Goal: Browse casually

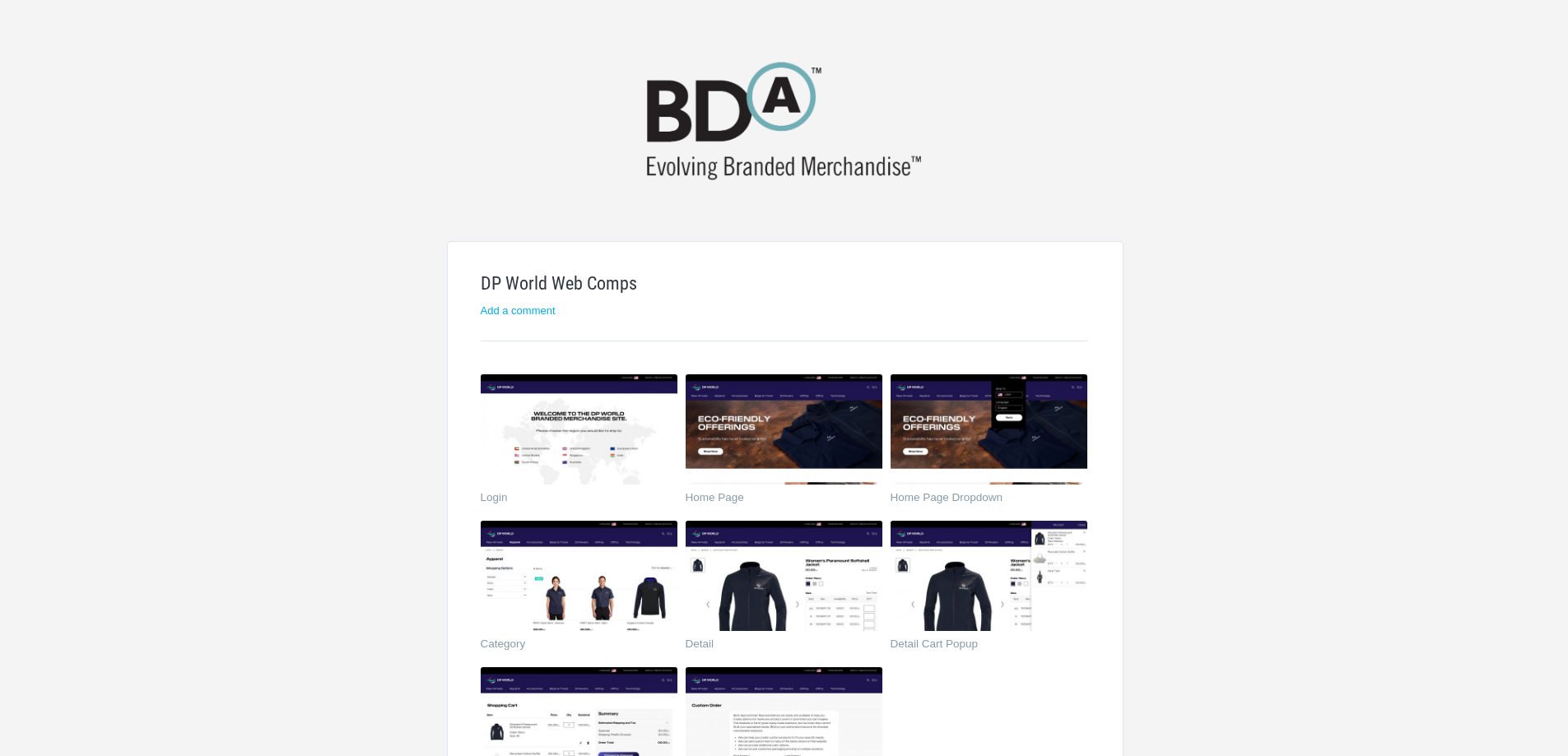
scroll to position [164, 0]
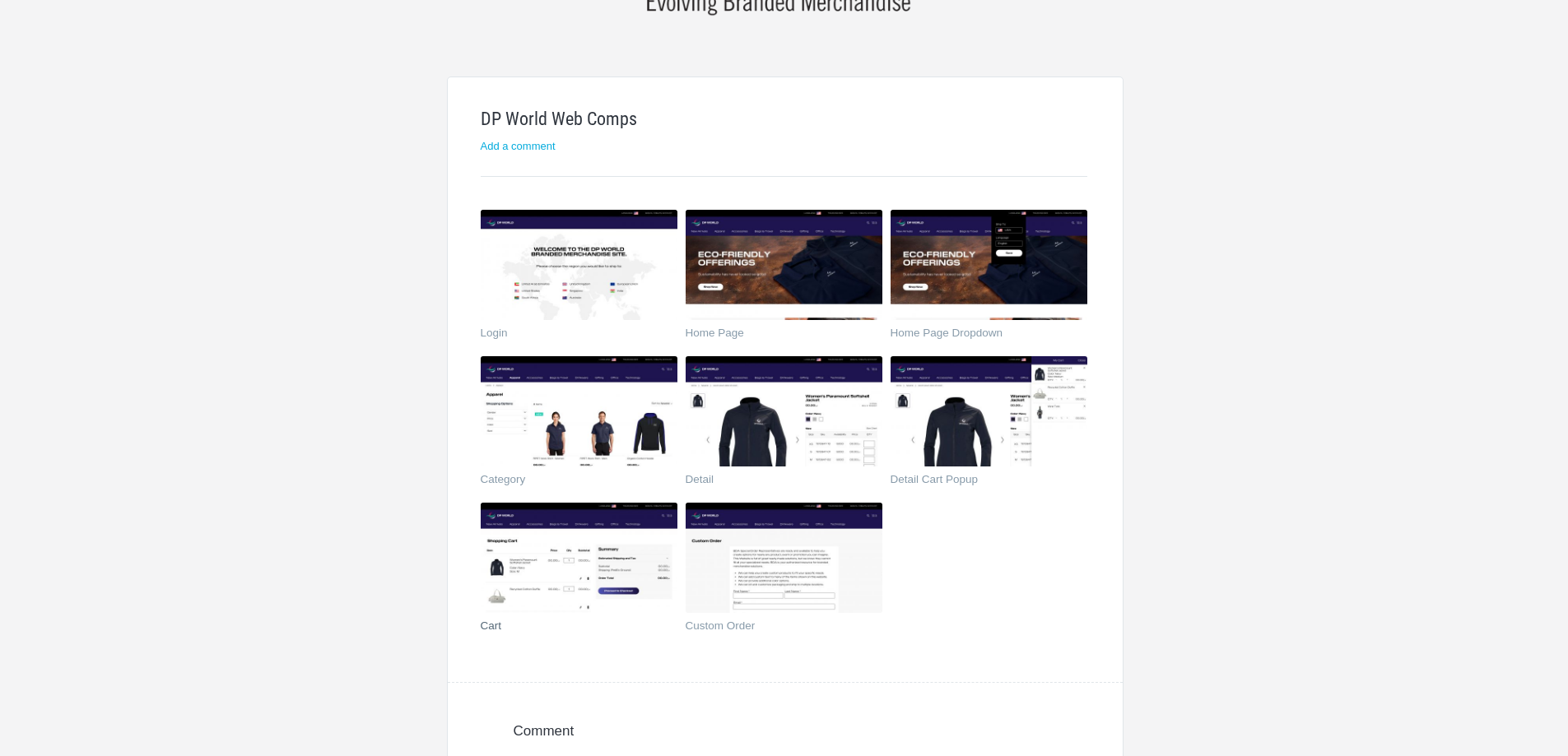
click at [624, 573] on img at bounding box center [578, 558] width 197 height 111
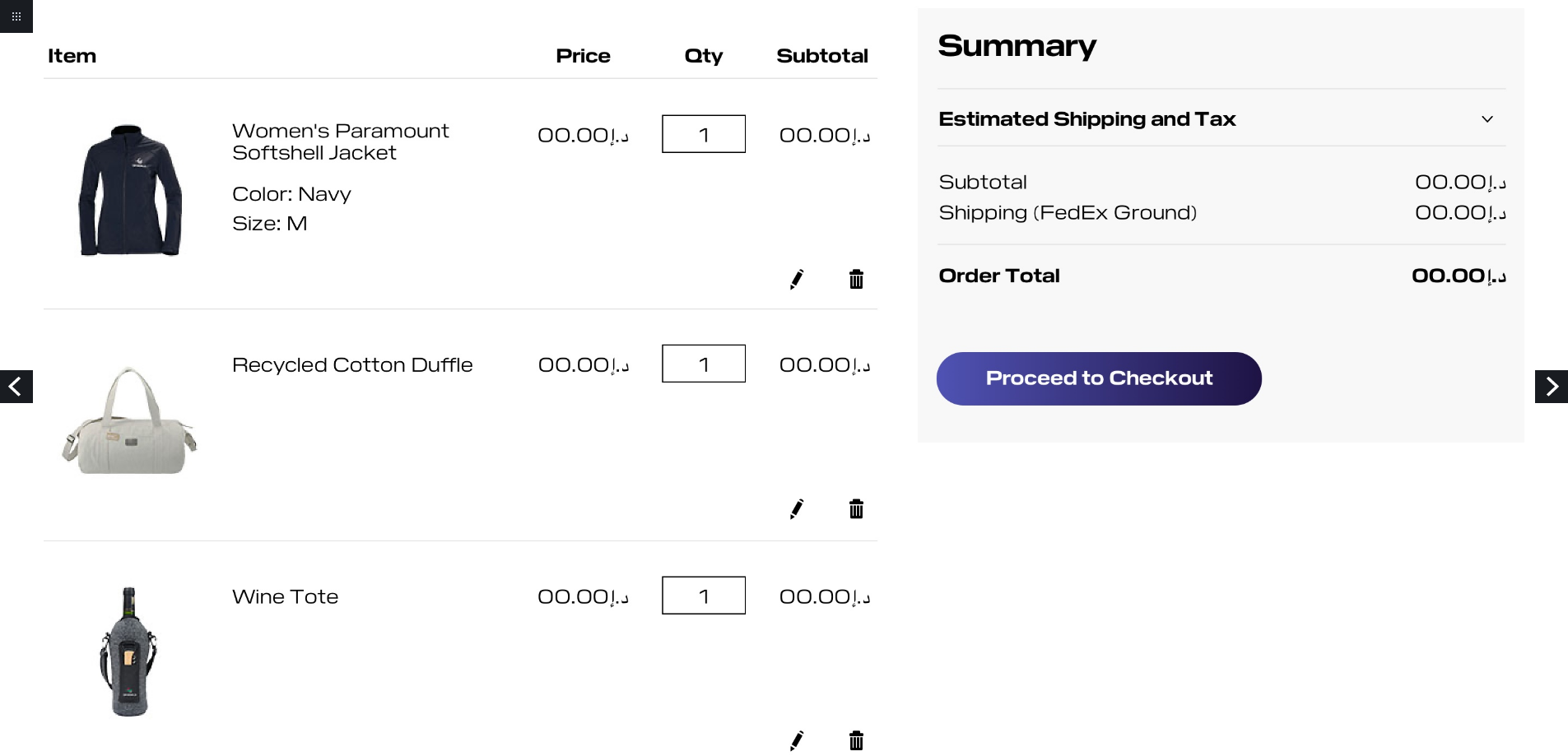
scroll to position [329, 0]
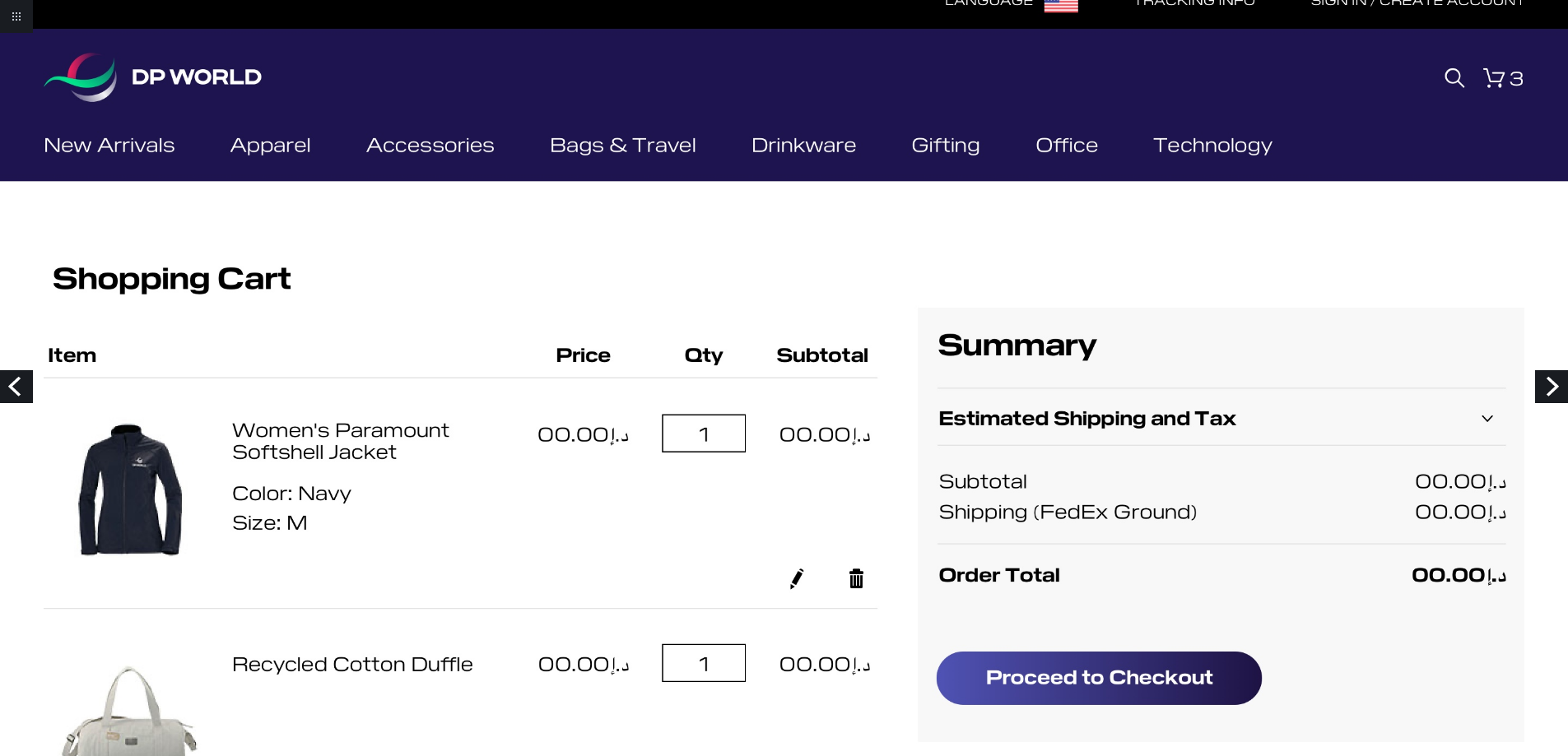
scroll to position [0, 0]
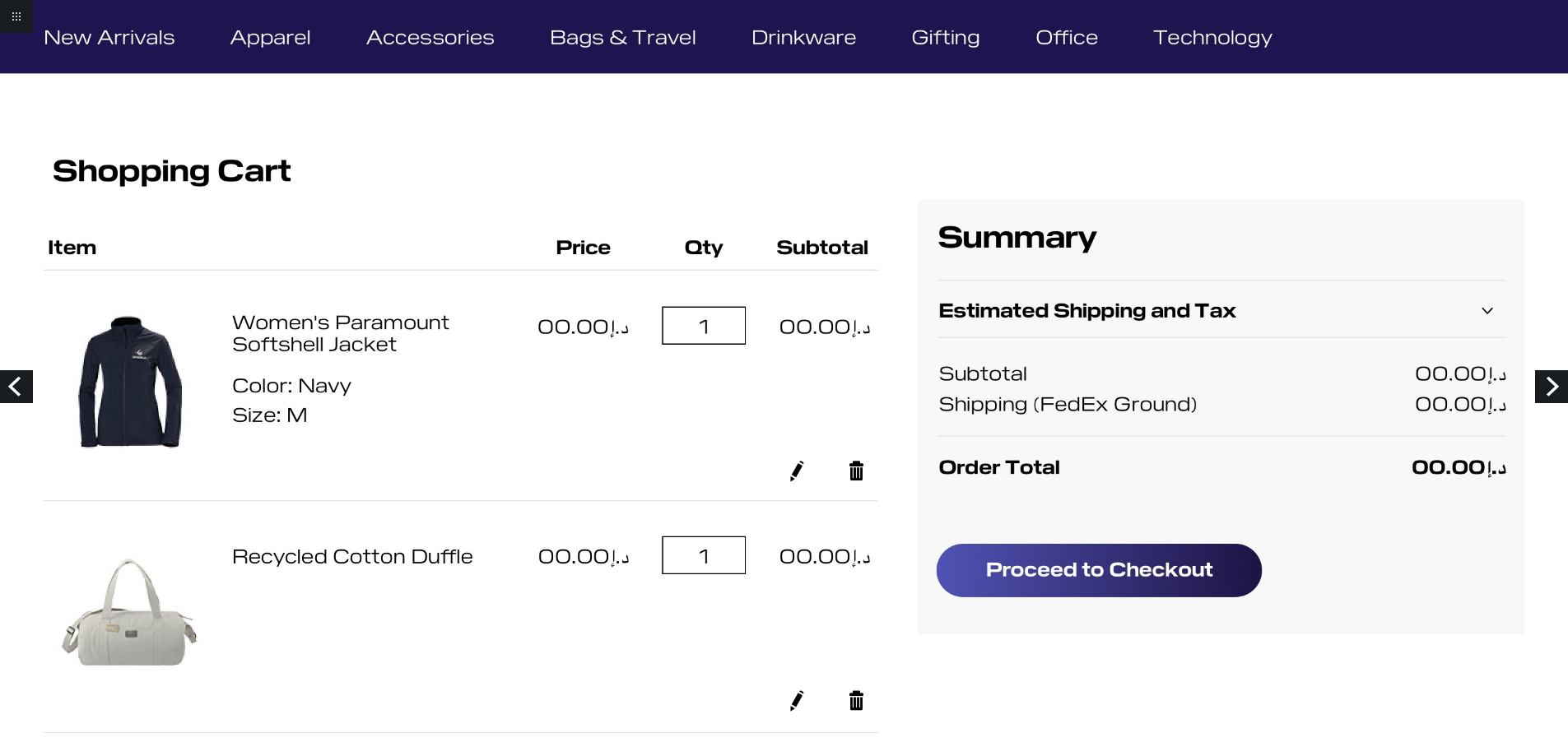
scroll to position [82, 0]
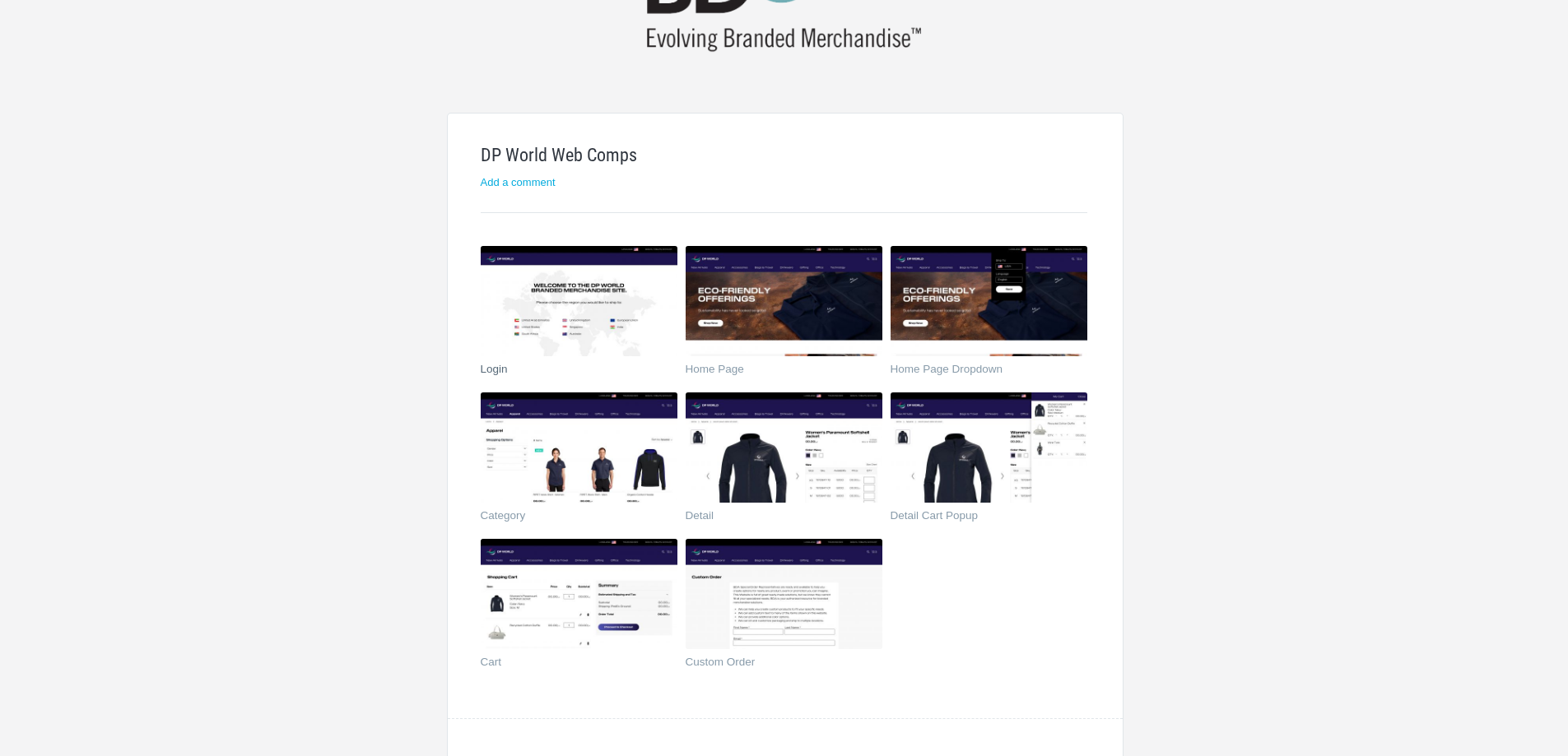
scroll to position [164, 0]
